Goal: Task Accomplishment & Management: Complete application form

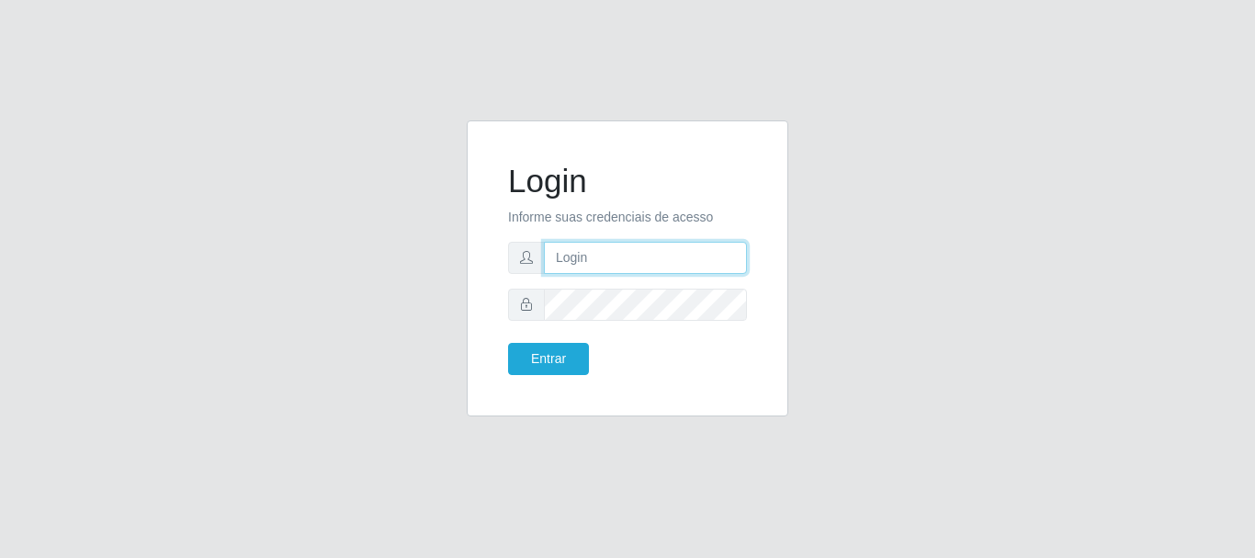
click at [590, 258] on input "text" at bounding box center [645, 258] width 203 height 32
type input "rh@casatudo.com.br"
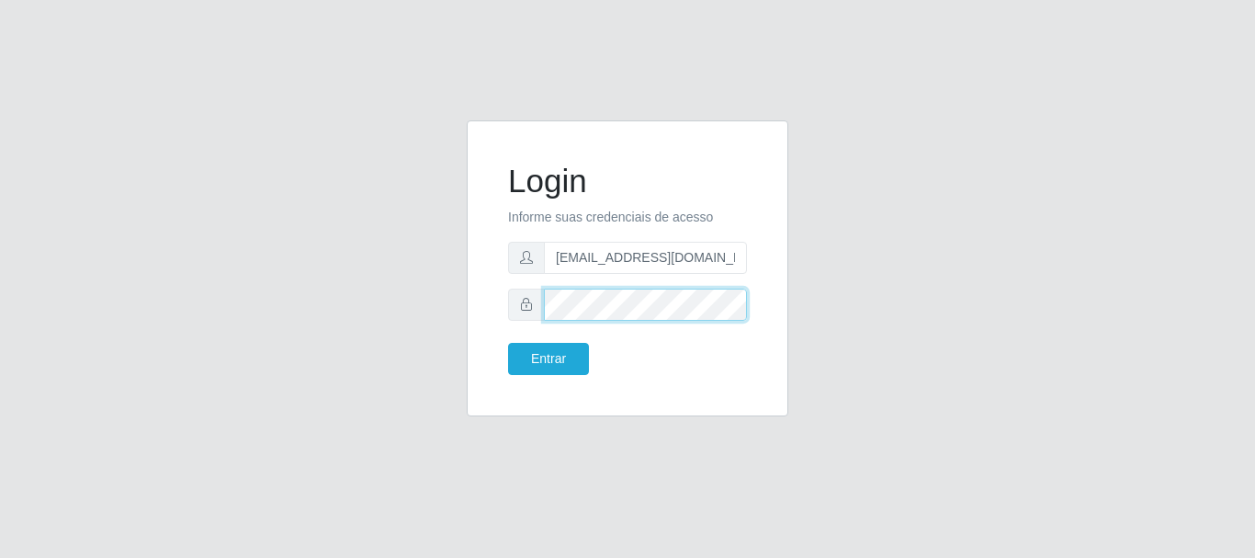
click at [508, 343] on button "Entrar" at bounding box center [548, 359] width 81 height 32
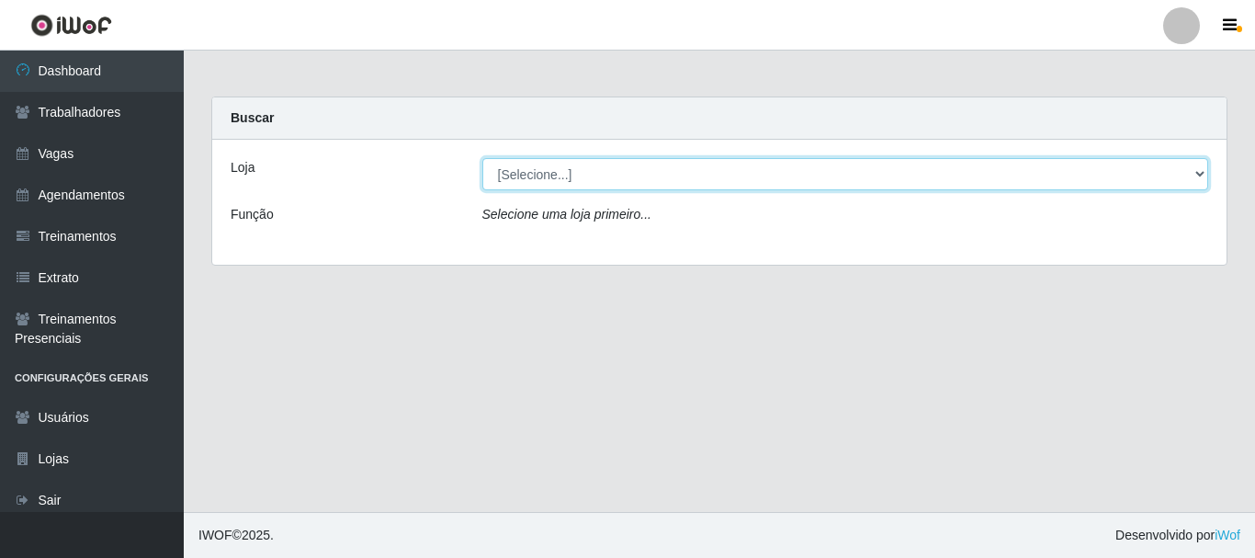
click at [528, 164] on select "[Selecione...] CasaTudo - Mangabeira Casatudo BR" at bounding box center [845, 174] width 727 height 32
select select "197"
click at [482, 158] on select "[Selecione...] CasaTudo - Mangabeira Casatudo BR" at bounding box center [845, 174] width 727 height 32
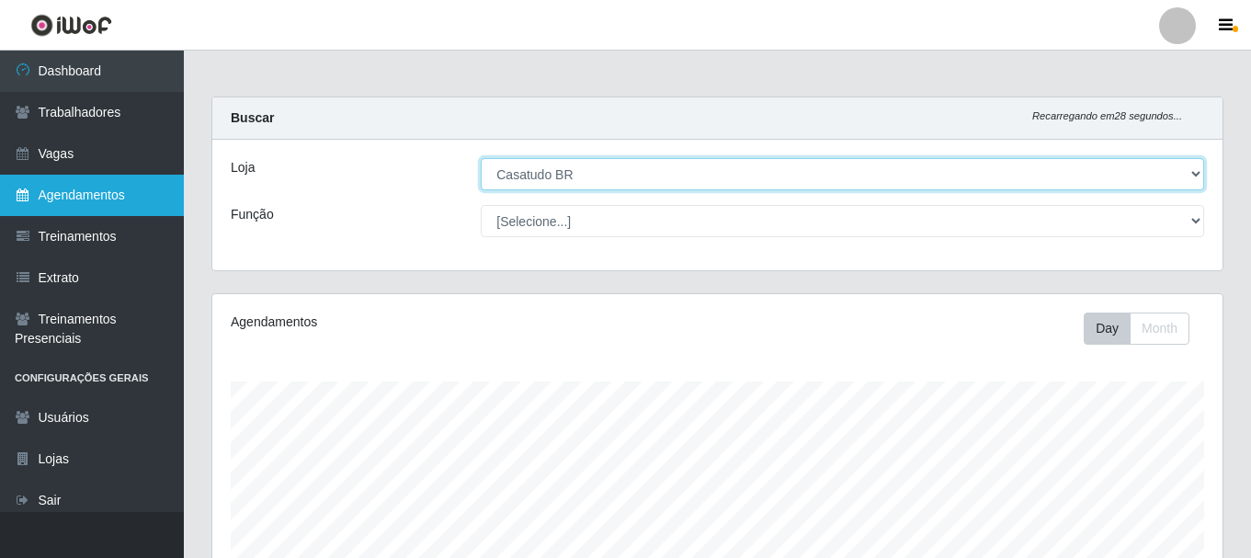
scroll to position [381, 1010]
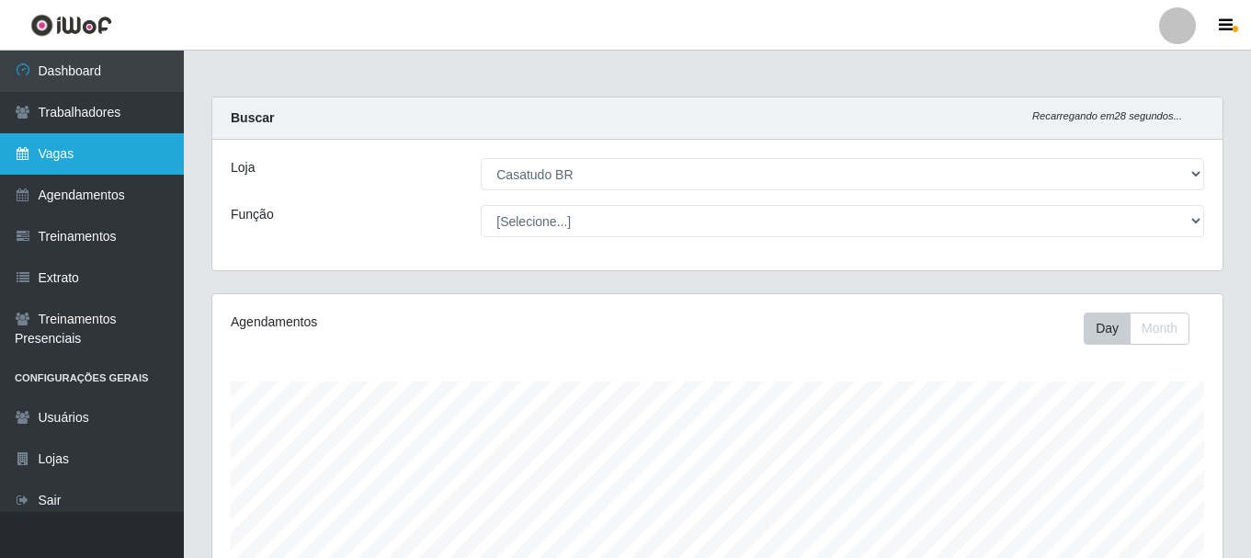
click at [84, 159] on link "Vagas" at bounding box center [92, 153] width 184 height 41
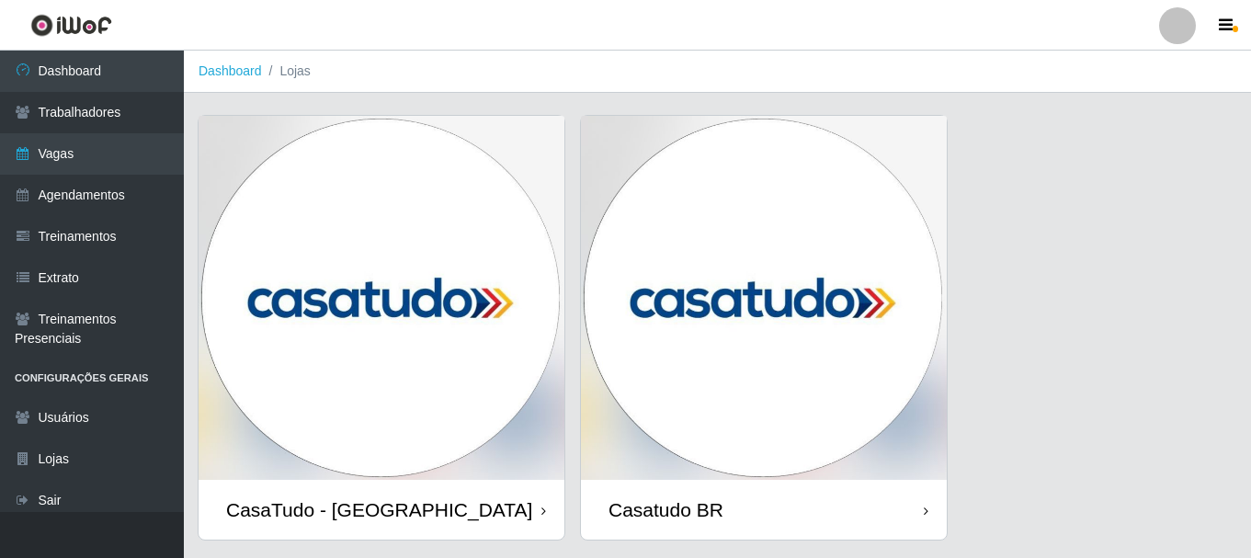
click at [663, 352] on img at bounding box center [764, 298] width 366 height 364
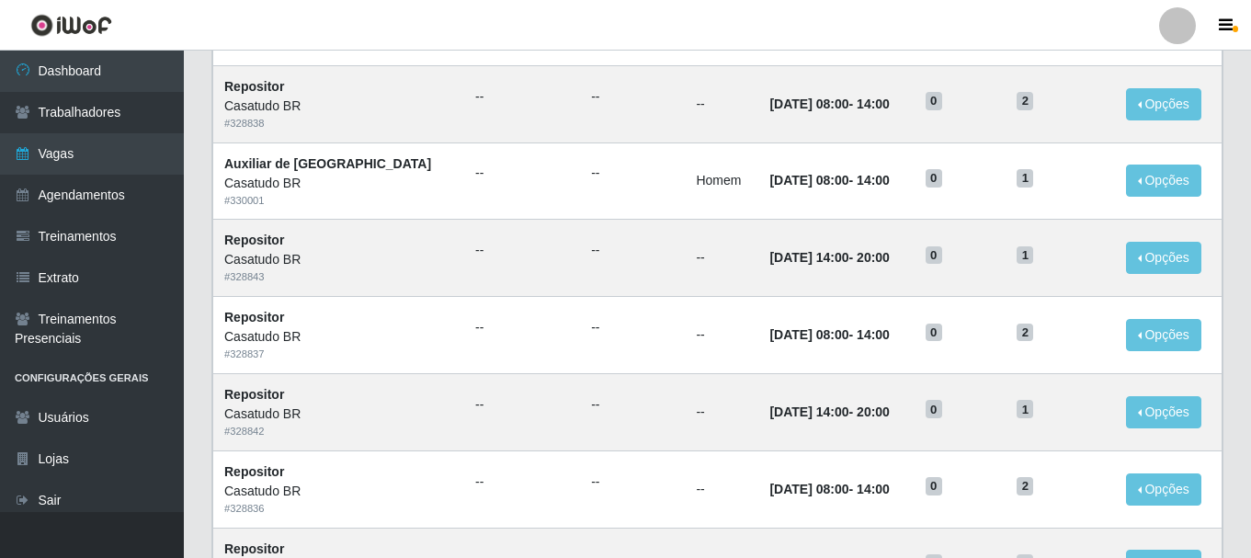
scroll to position [1000, 0]
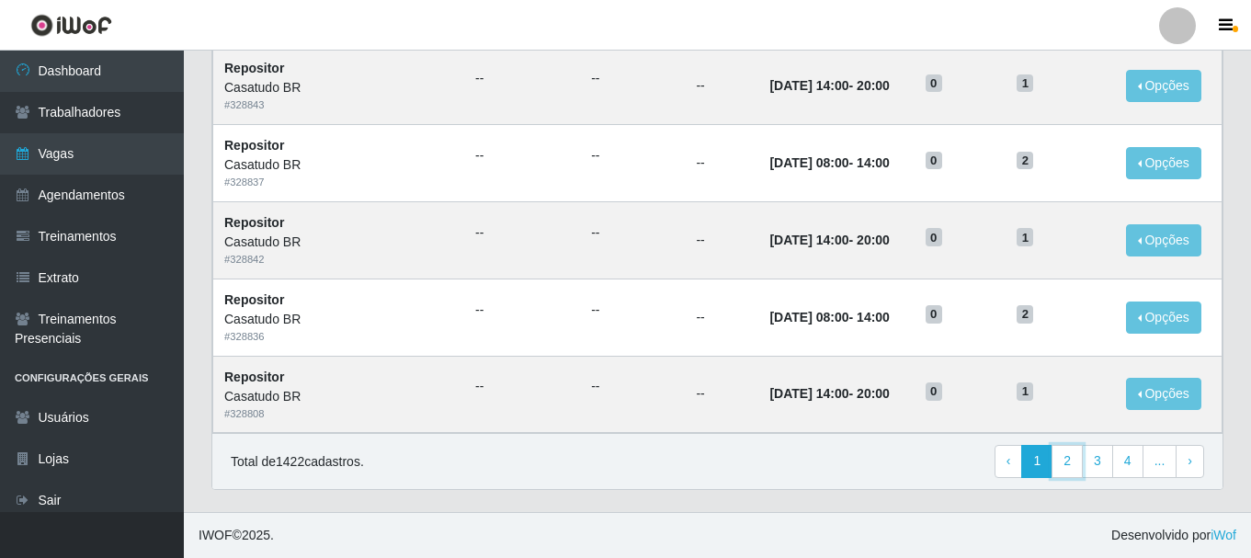
drag, startPoint x: 1066, startPoint y: 462, endPoint x: 1046, endPoint y: 457, distance: 21.0
click at [1064, 462] on link "2" at bounding box center [1066, 461] width 31 height 33
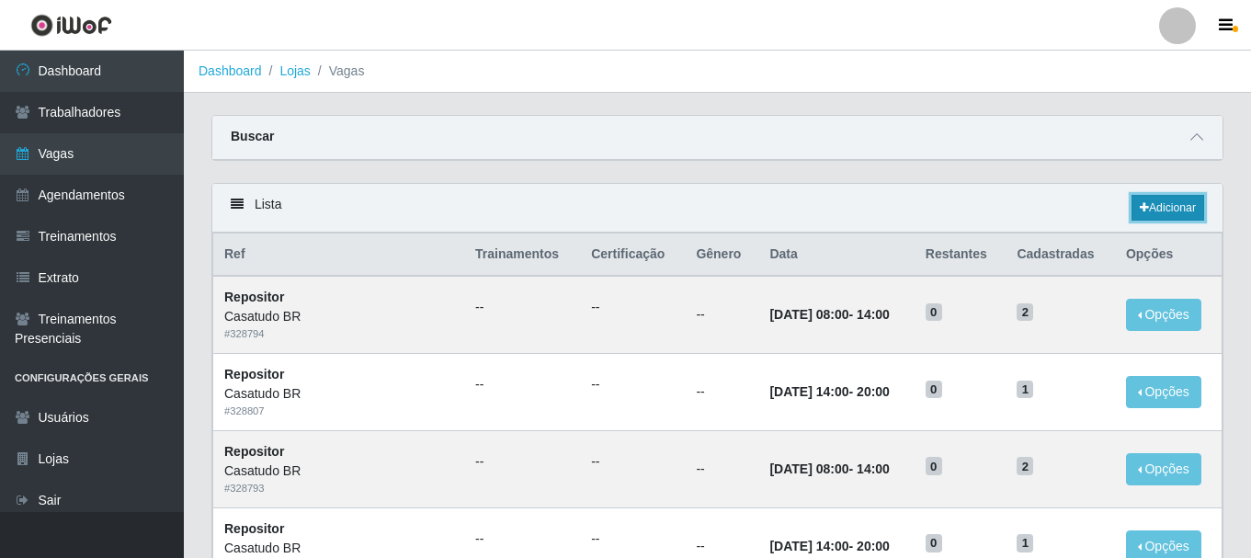
click at [1156, 211] on link "Adicionar" at bounding box center [1167, 208] width 73 height 26
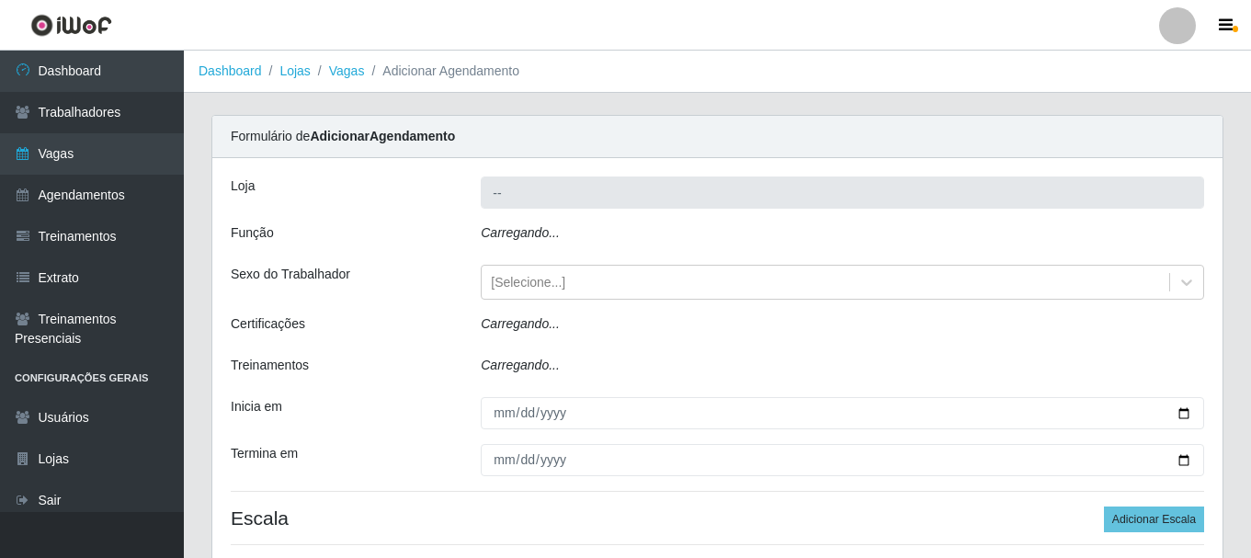
type input "Casatudo BR"
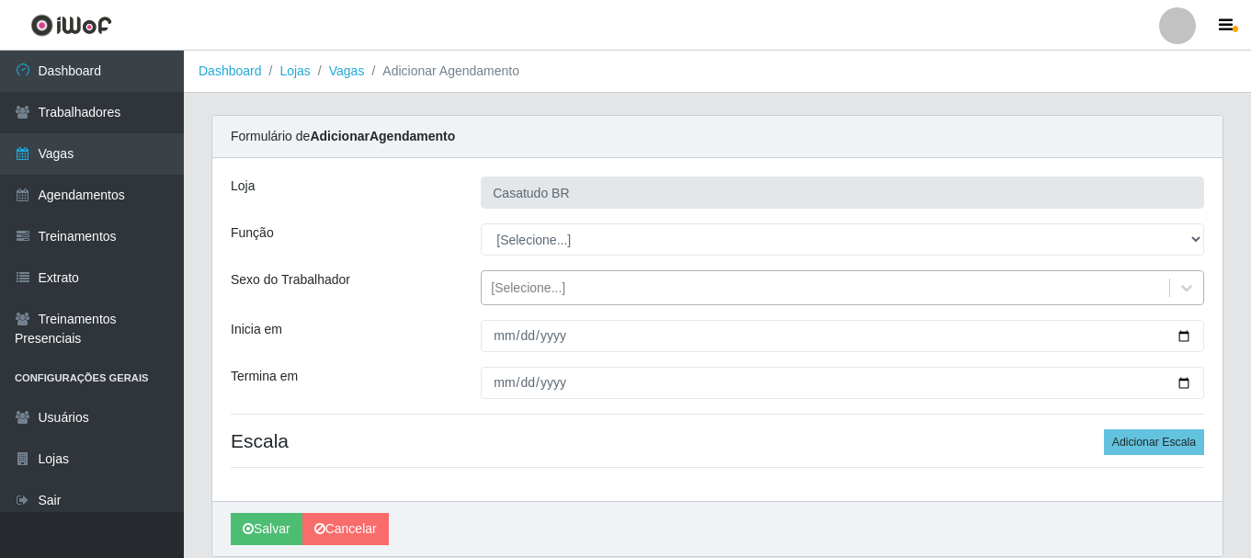
click at [625, 278] on div "[Selecione...]" at bounding box center [824, 288] width 687 height 30
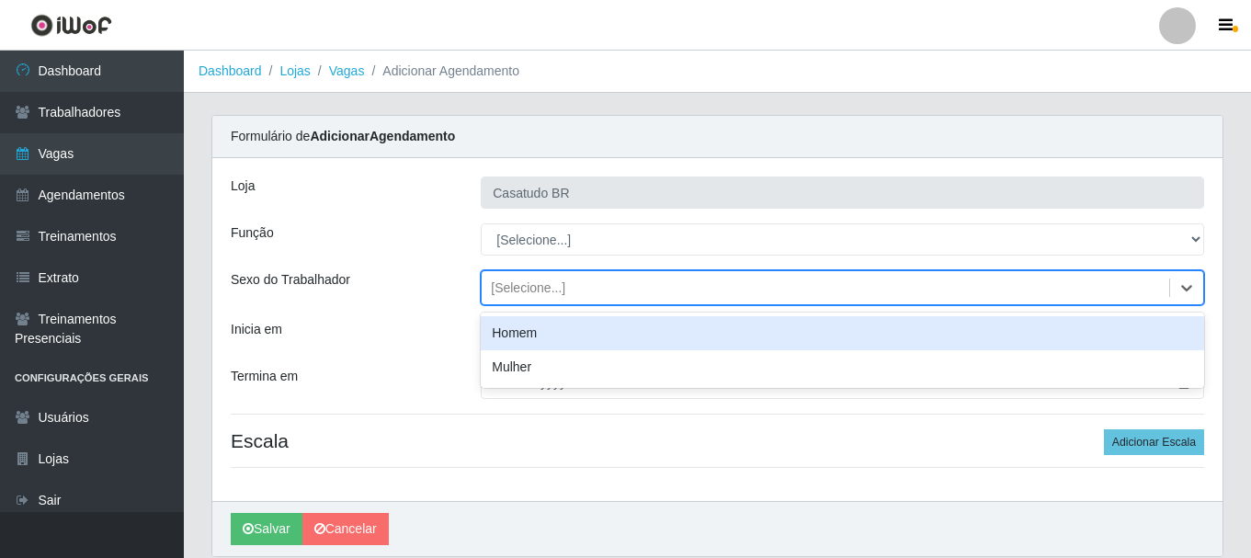
click at [591, 334] on div "Homem" at bounding box center [842, 333] width 723 height 34
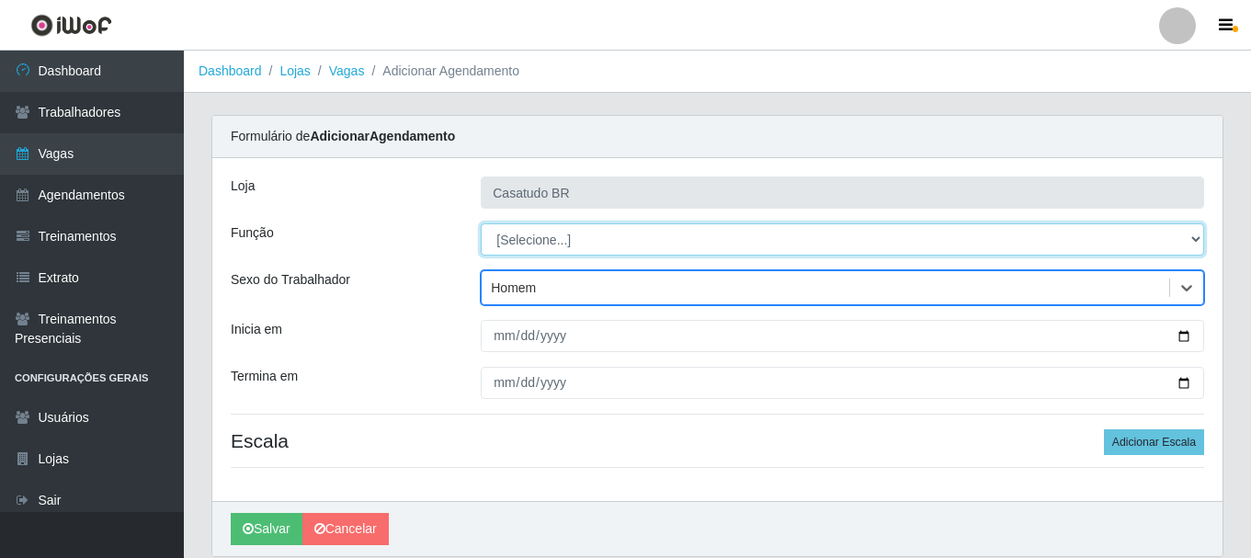
click at [559, 238] on select "[Selecione...] Auxiliar de Estoque Auxiliar de Estoque + Auxiliar de Estoque ++…" at bounding box center [842, 239] width 723 height 32
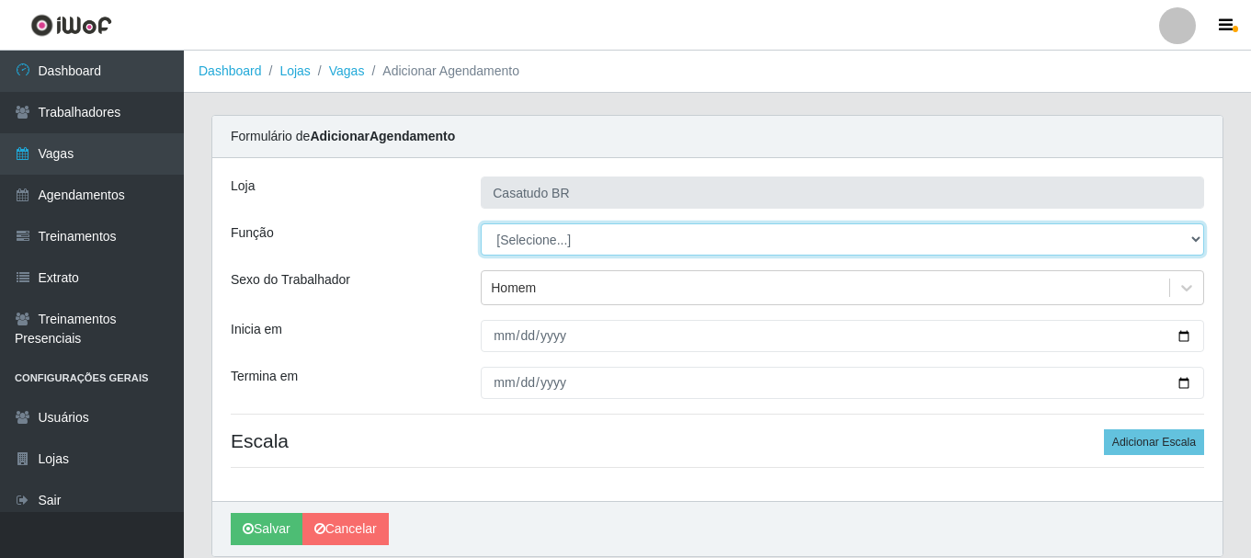
select select "75"
click at [481, 223] on select "[Selecione...] Auxiliar de Estoque Auxiliar de Estoque + Auxiliar de Estoque ++…" at bounding box center [842, 239] width 723 height 32
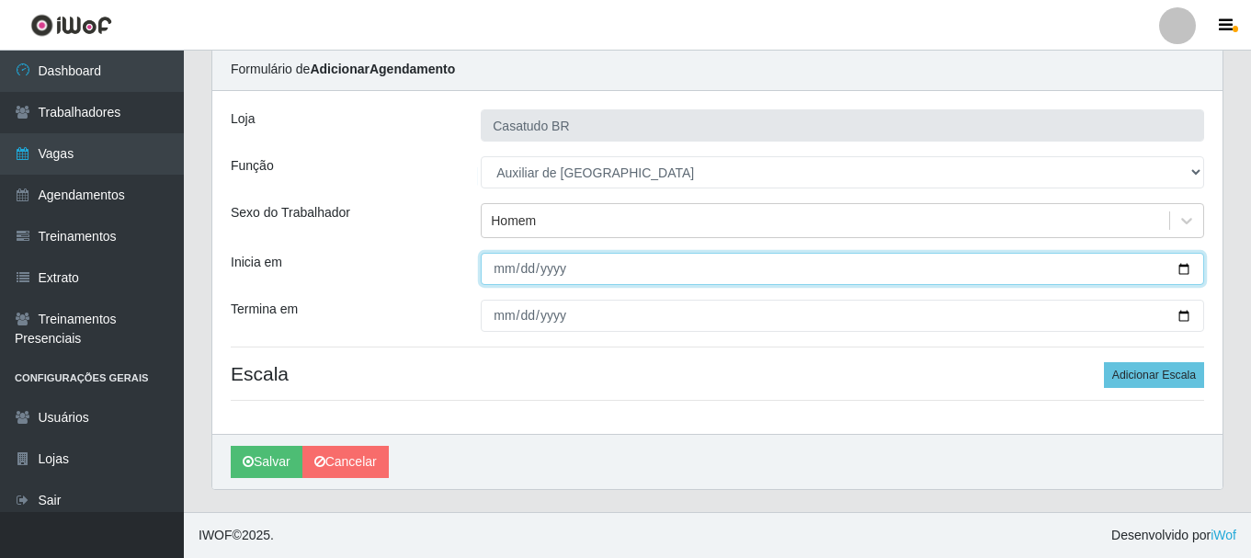
click at [502, 262] on input "Inicia em" at bounding box center [842, 269] width 723 height 32
type input "[DATE]"
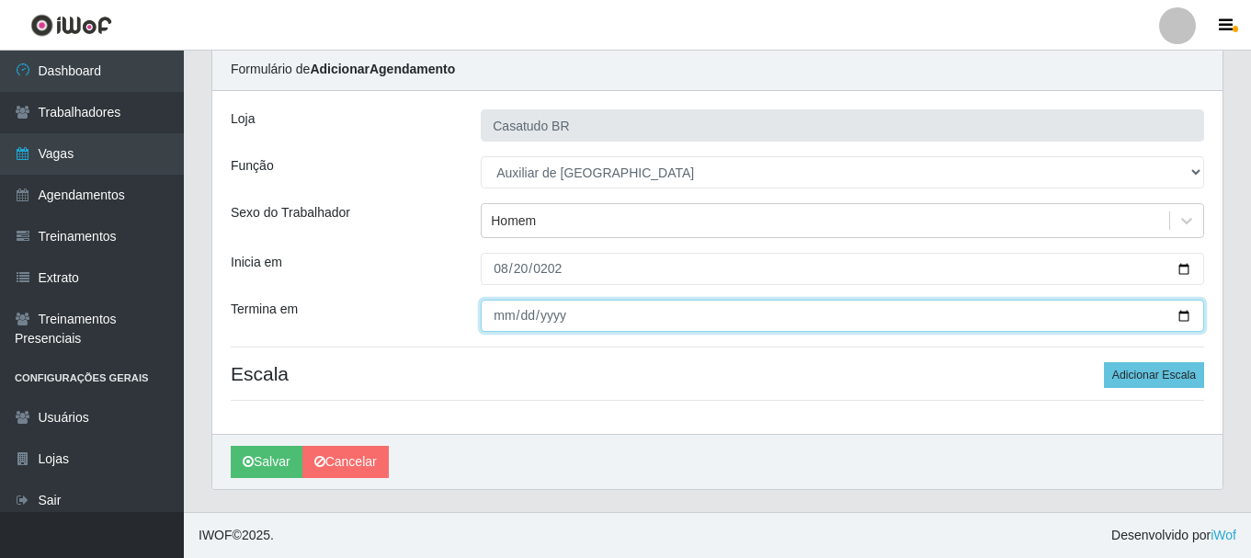
click at [517, 326] on input "Termina em" at bounding box center [842, 316] width 723 height 32
click at [526, 325] on input "Termina em" at bounding box center [842, 316] width 723 height 32
click at [528, 313] on input "Termina em" at bounding box center [842, 316] width 723 height 32
click at [529, 313] on input "Termina em" at bounding box center [842, 316] width 723 height 32
drag, startPoint x: 524, startPoint y: 313, endPoint x: 443, endPoint y: 305, distance: 81.3
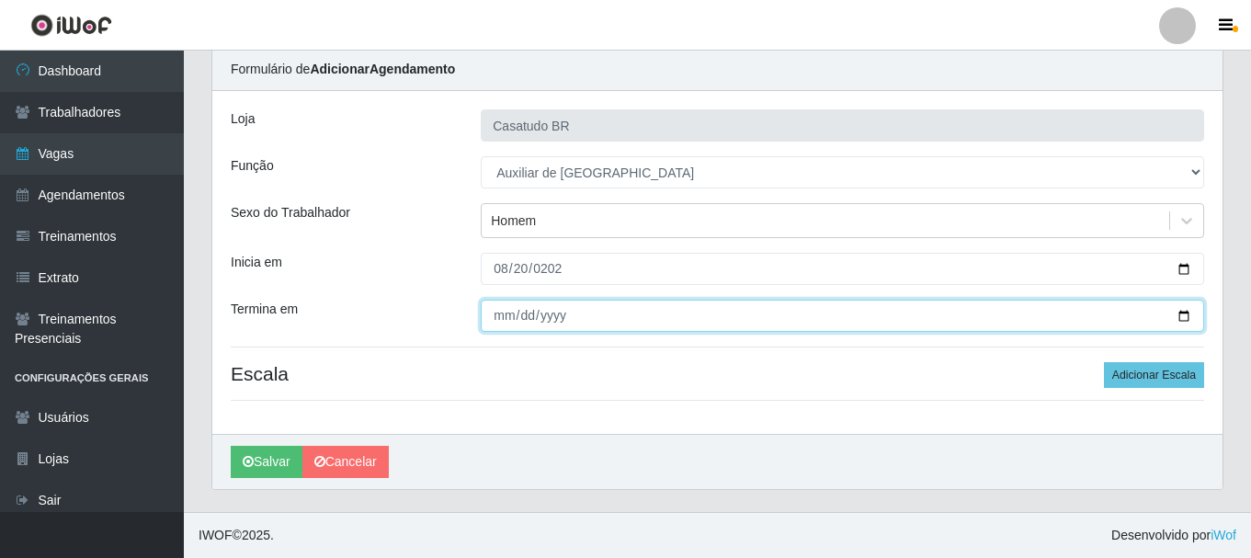
click at [523, 313] on input "Termina em" at bounding box center [842, 316] width 723 height 32
type input "[DATE]"
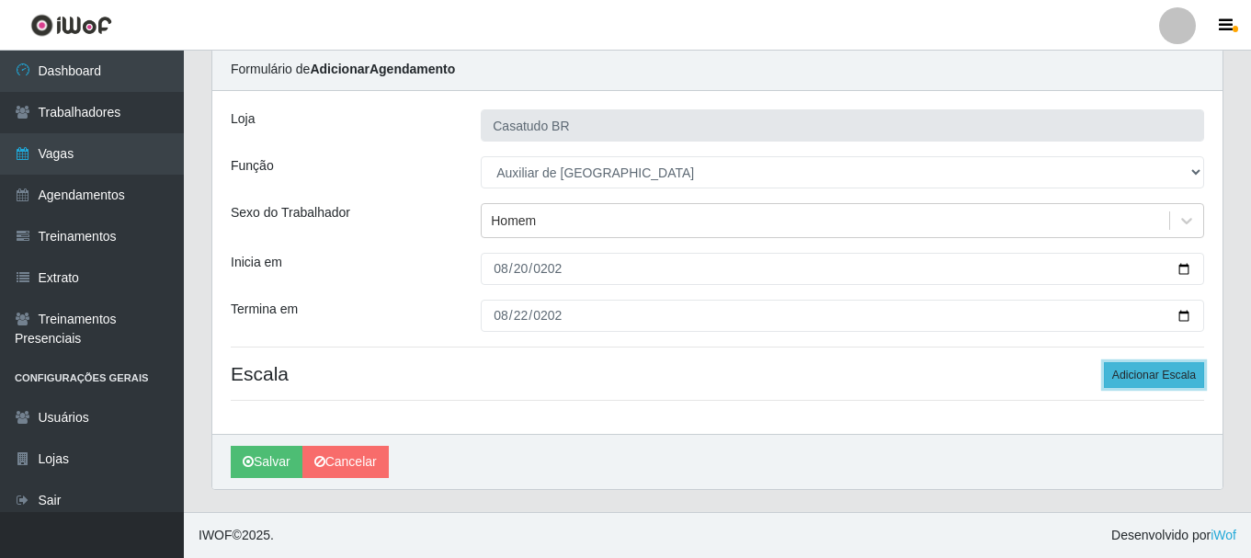
click at [1125, 374] on button "Adicionar Escala" at bounding box center [1154, 375] width 100 height 26
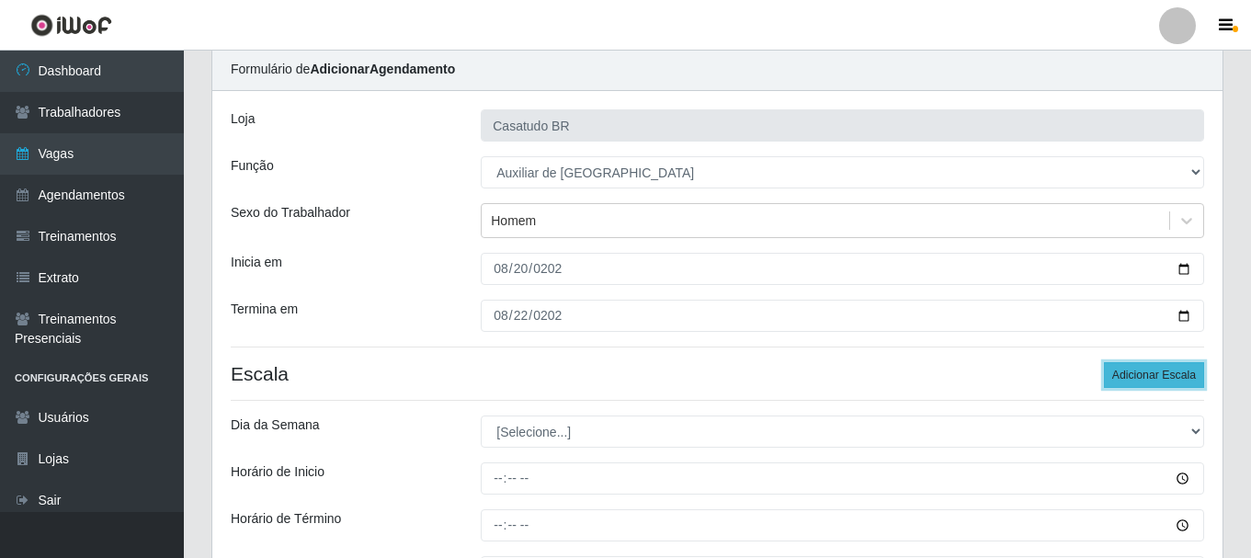
click at [1125, 373] on button "Adicionar Escala" at bounding box center [1154, 375] width 100 height 26
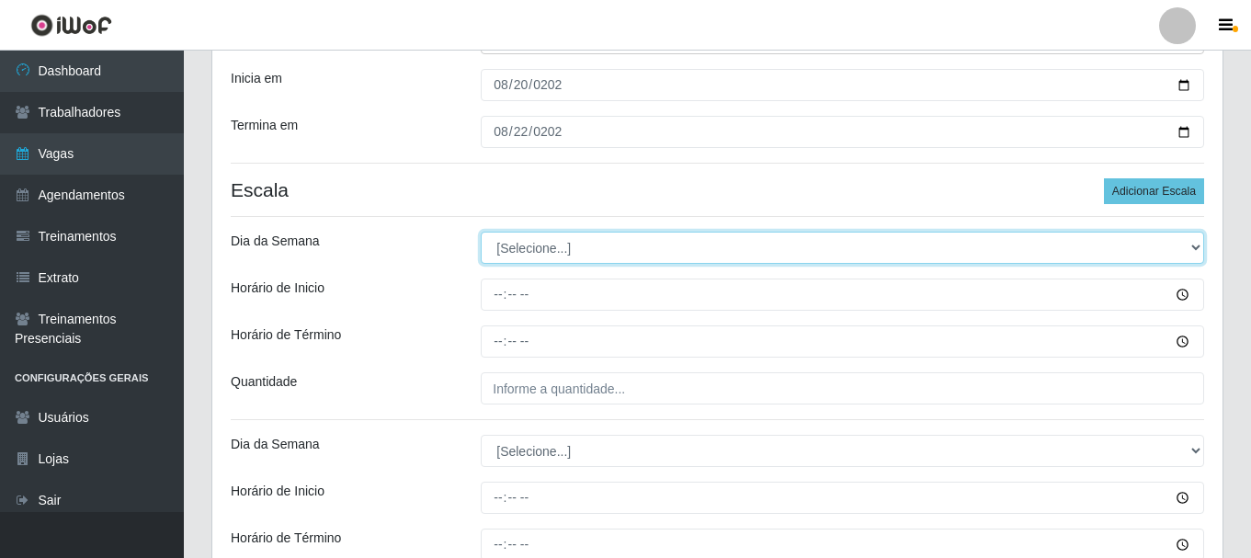
click at [583, 252] on select "[Selecione...] Segunda Terça Quarta Quinta Sexta Sábado Domingo" at bounding box center [842, 248] width 723 height 32
select select "3"
click at [481, 232] on select "[Selecione...] Segunda Terça Quarta Quinta Sexta Sábado Domingo" at bounding box center [842, 248] width 723 height 32
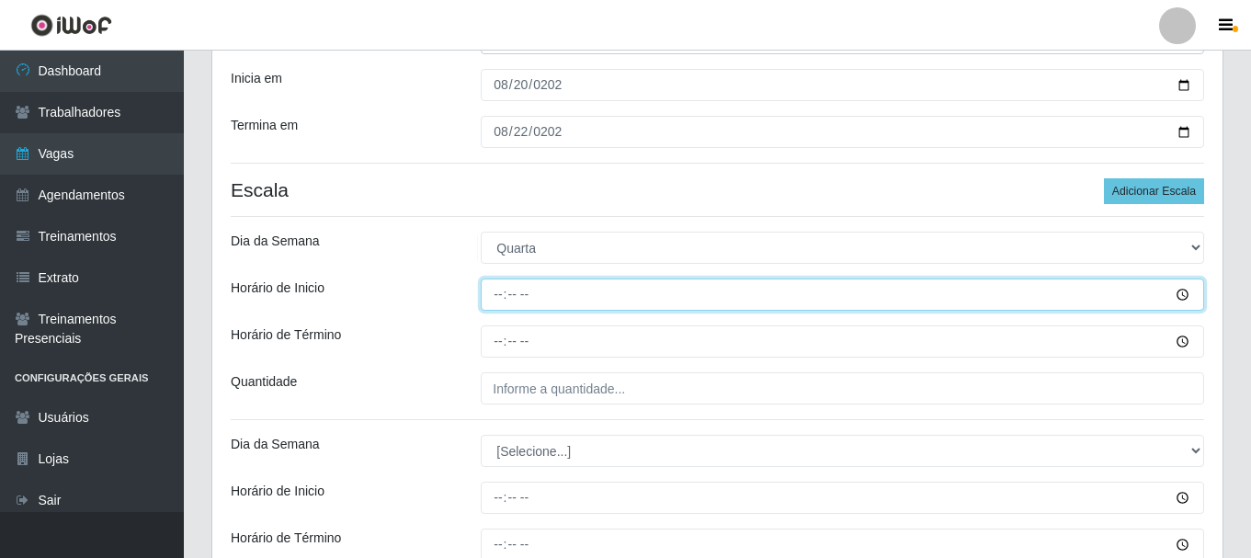
click at [532, 289] on input "Horário de Inicio" at bounding box center [842, 294] width 723 height 32
type input "08:00"
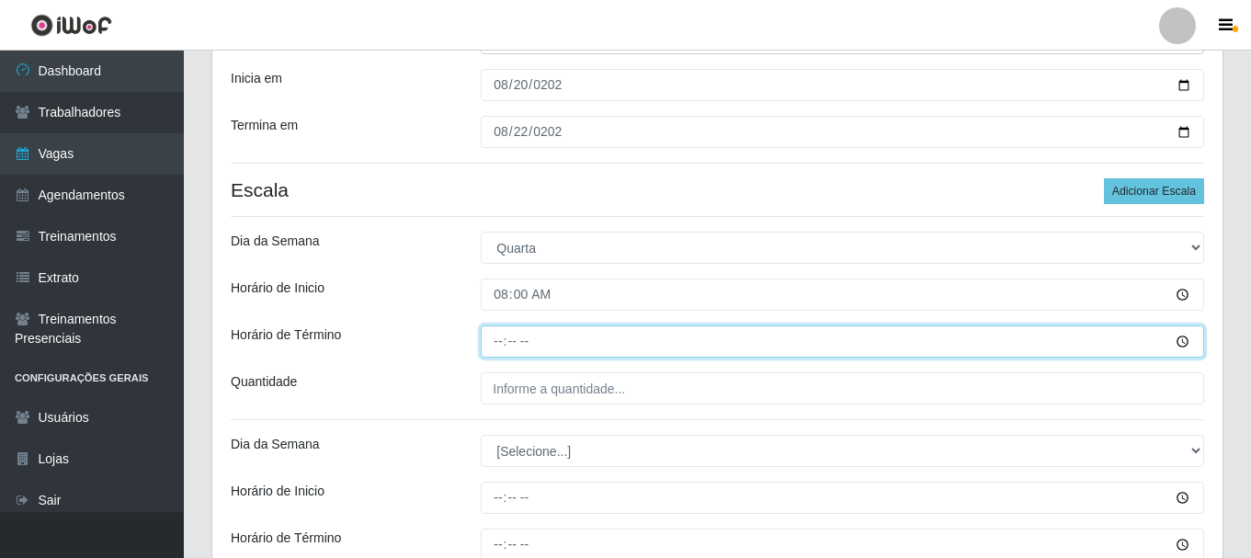
click at [499, 332] on input "Horário de Término" at bounding box center [842, 341] width 723 height 32
type input "14:00"
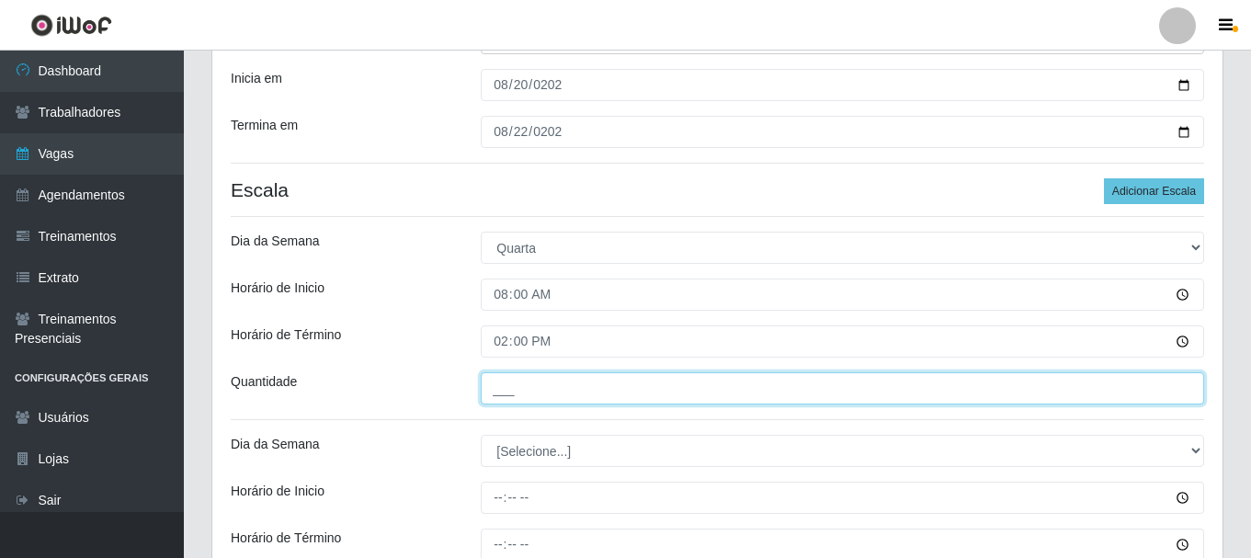
click at [527, 389] on input "___" at bounding box center [842, 388] width 723 height 32
type input "1__"
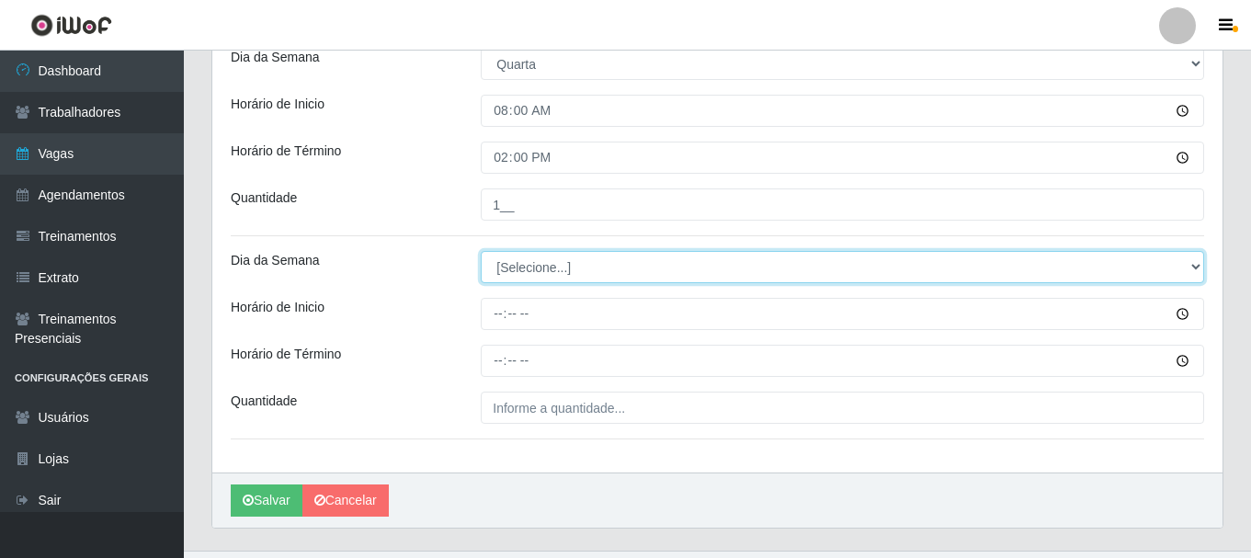
click at [536, 266] on select "[Selecione...] Segunda Terça Quarta Quinta Sexta Sábado Domingo" at bounding box center [842, 267] width 723 height 32
select select "5"
click at [481, 251] on select "[Selecione...] Segunda Terça Quarta Quinta Sexta Sábado Domingo" at bounding box center [842, 267] width 723 height 32
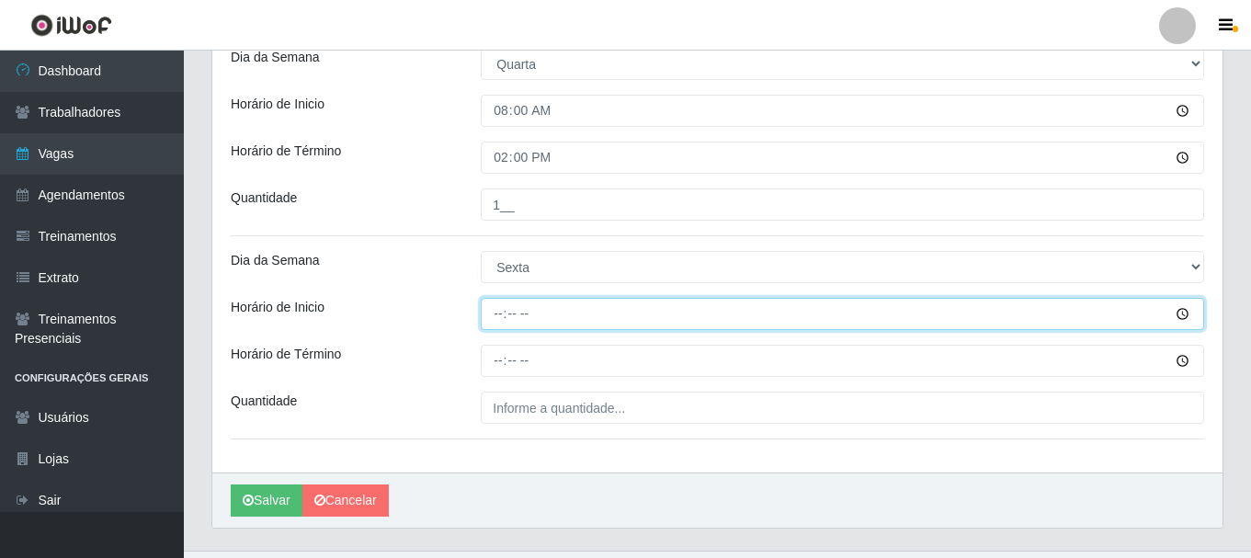
click at [490, 311] on input "Horário de Inicio" at bounding box center [842, 314] width 723 height 32
type input "08:00"
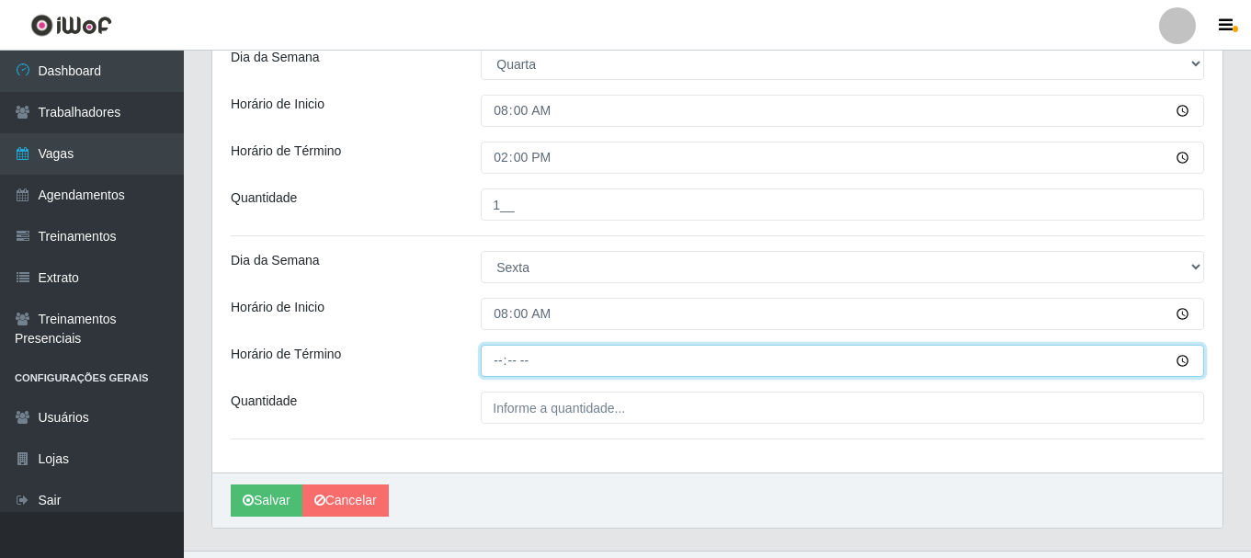
click at [491, 355] on input "Horário de Término" at bounding box center [842, 361] width 723 height 32
type input "14:00"
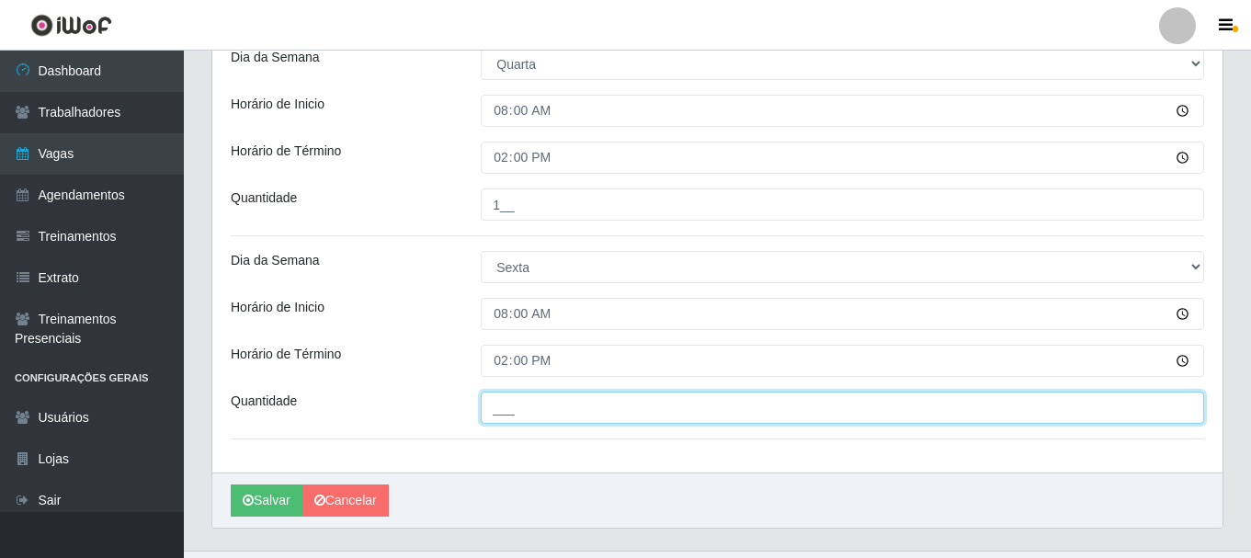
click at [528, 396] on input "___" at bounding box center [842, 407] width 723 height 32
type input "1__"
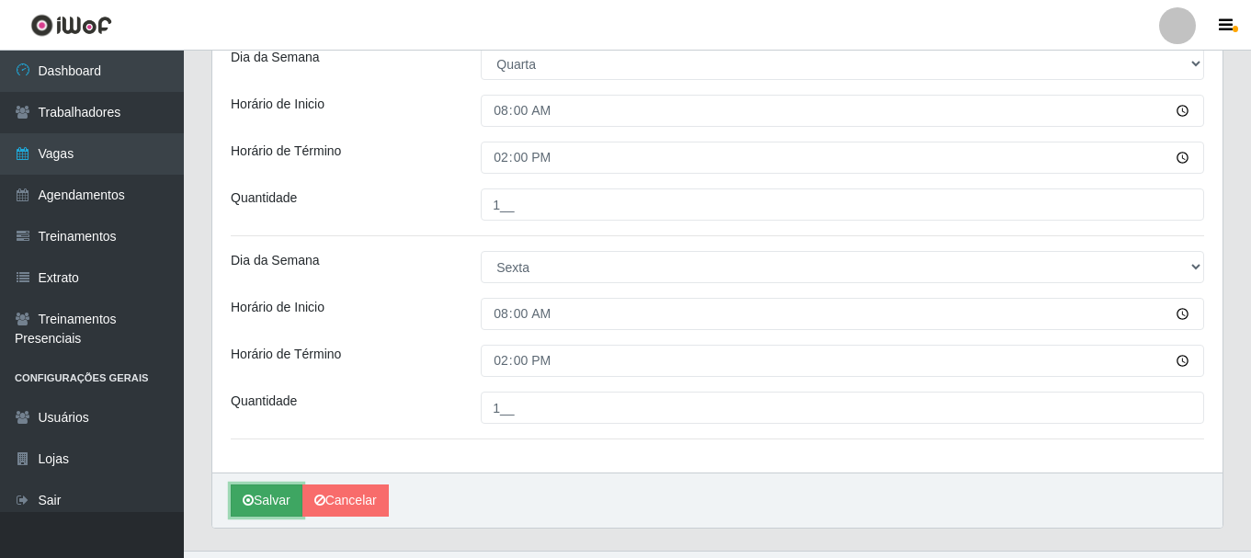
click at [286, 499] on button "Salvar" at bounding box center [267, 500] width 72 height 32
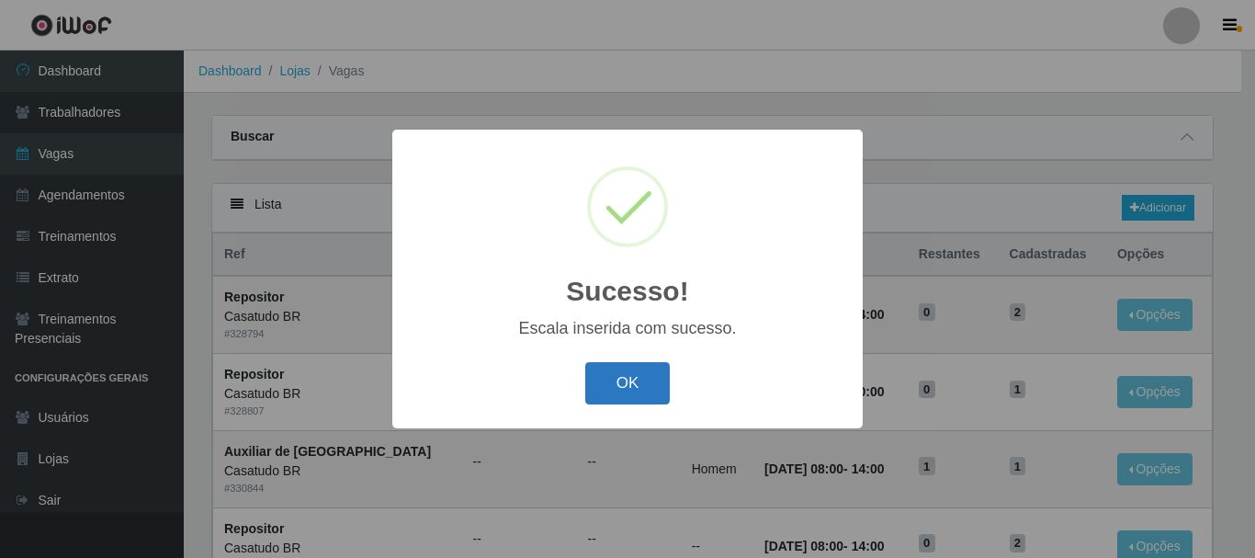
click at [627, 372] on button "OK" at bounding box center [627, 383] width 85 height 43
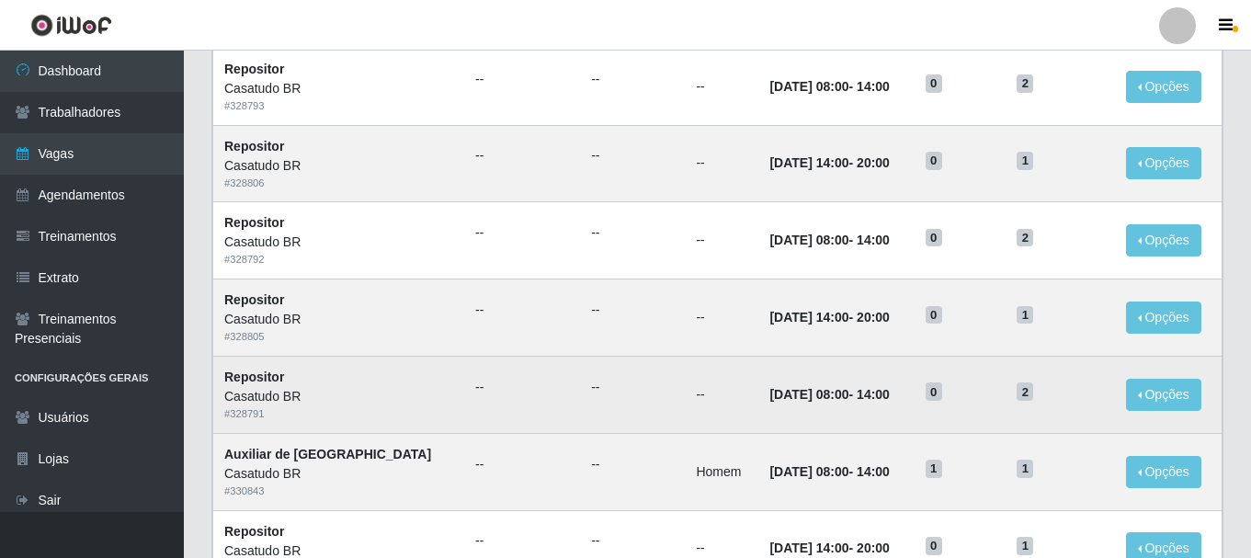
scroll to position [551, 0]
